Goal: Transaction & Acquisition: Purchase product/service

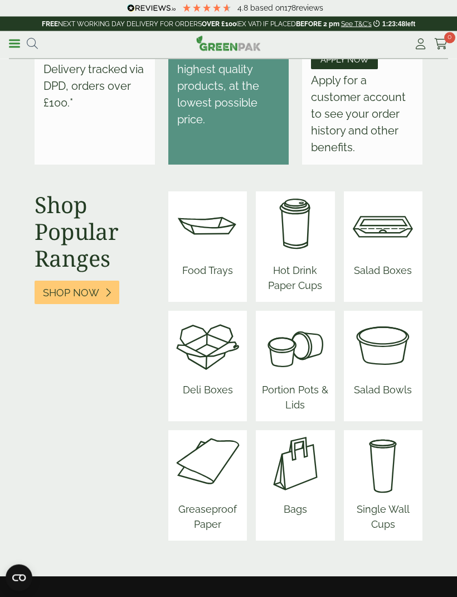
scroll to position [1224, 0]
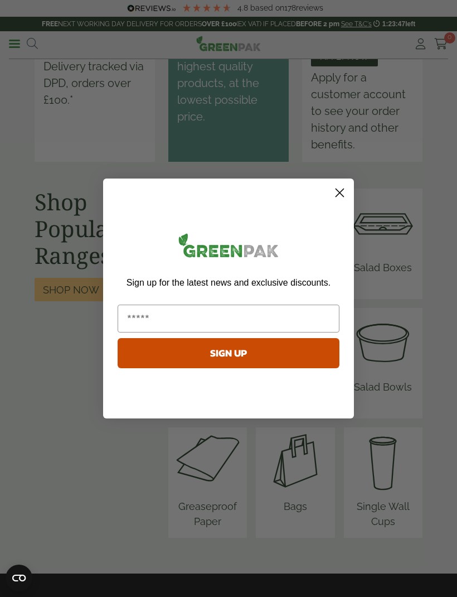
click at [334, 202] on circle "Close dialog" at bounding box center [340, 193] width 18 height 18
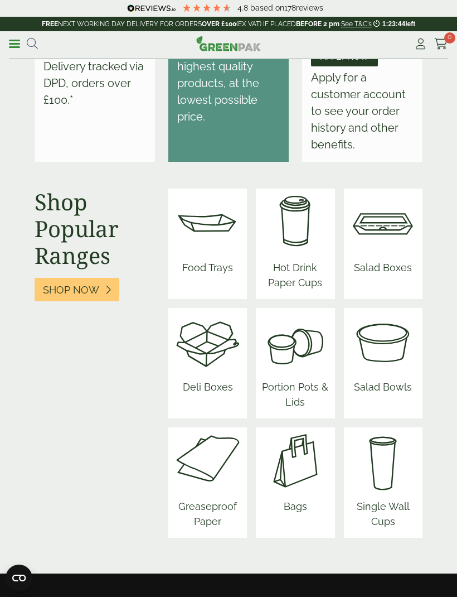
click at [370, 493] on img at bounding box center [383, 460] width 79 height 67
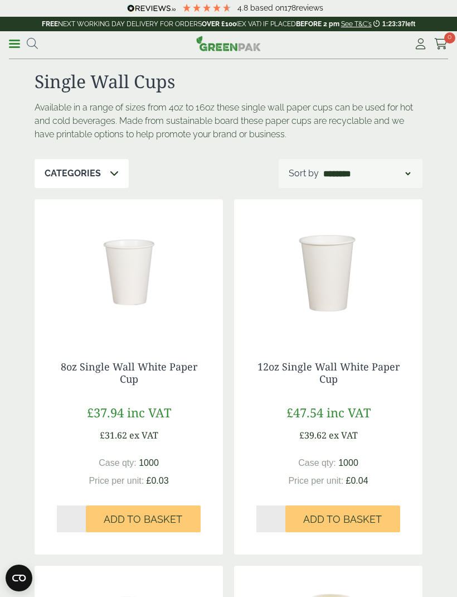
click at [9, 48] on link "Menu" at bounding box center [14, 42] width 11 height 11
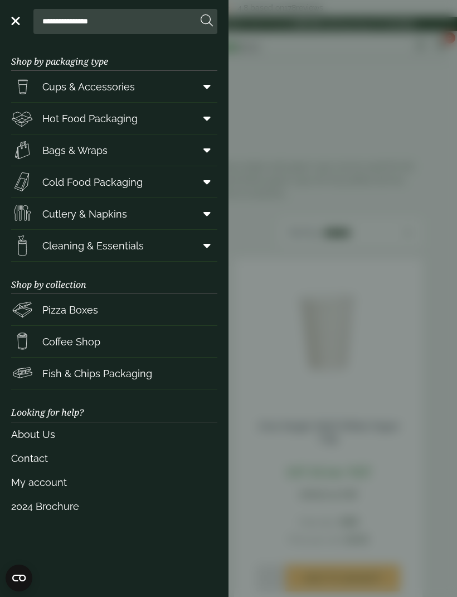
click at [205, 82] on icon at bounding box center [207, 86] width 7 height 11
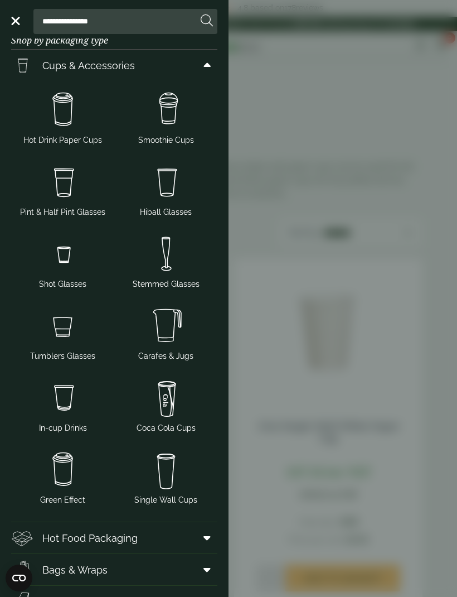
scroll to position [14, 0]
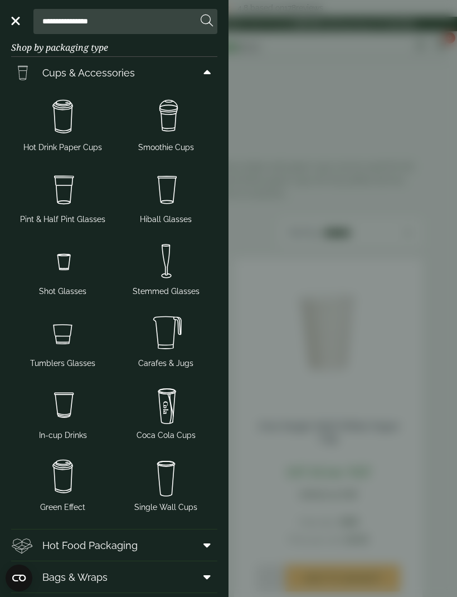
click at [166, 133] on img at bounding box center [166, 117] width 94 height 45
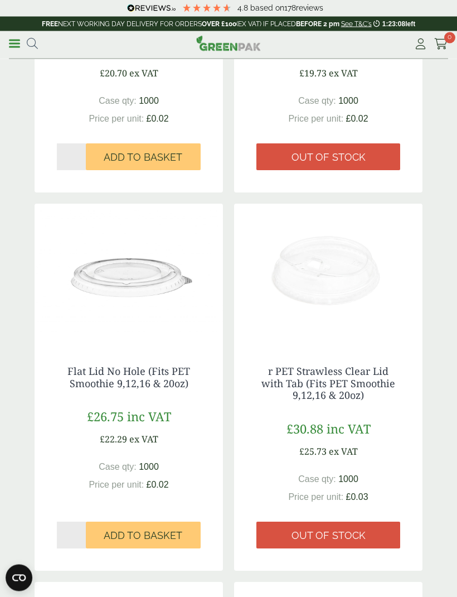
scroll to position [1449, 0]
click at [371, 528] on link "Out of stock" at bounding box center [329, 535] width 144 height 27
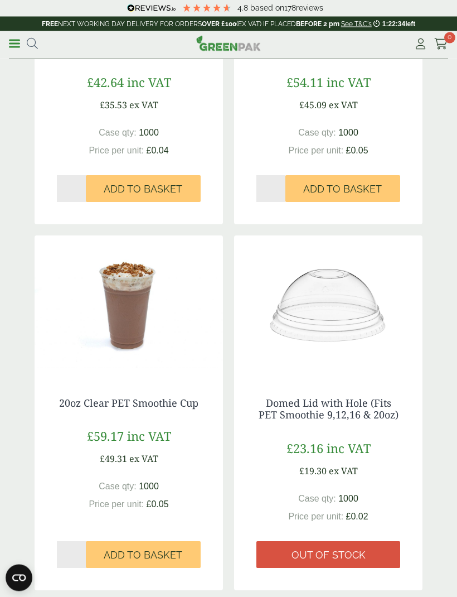
scroll to position [683, 0]
